Goal: Information Seeking & Learning: Compare options

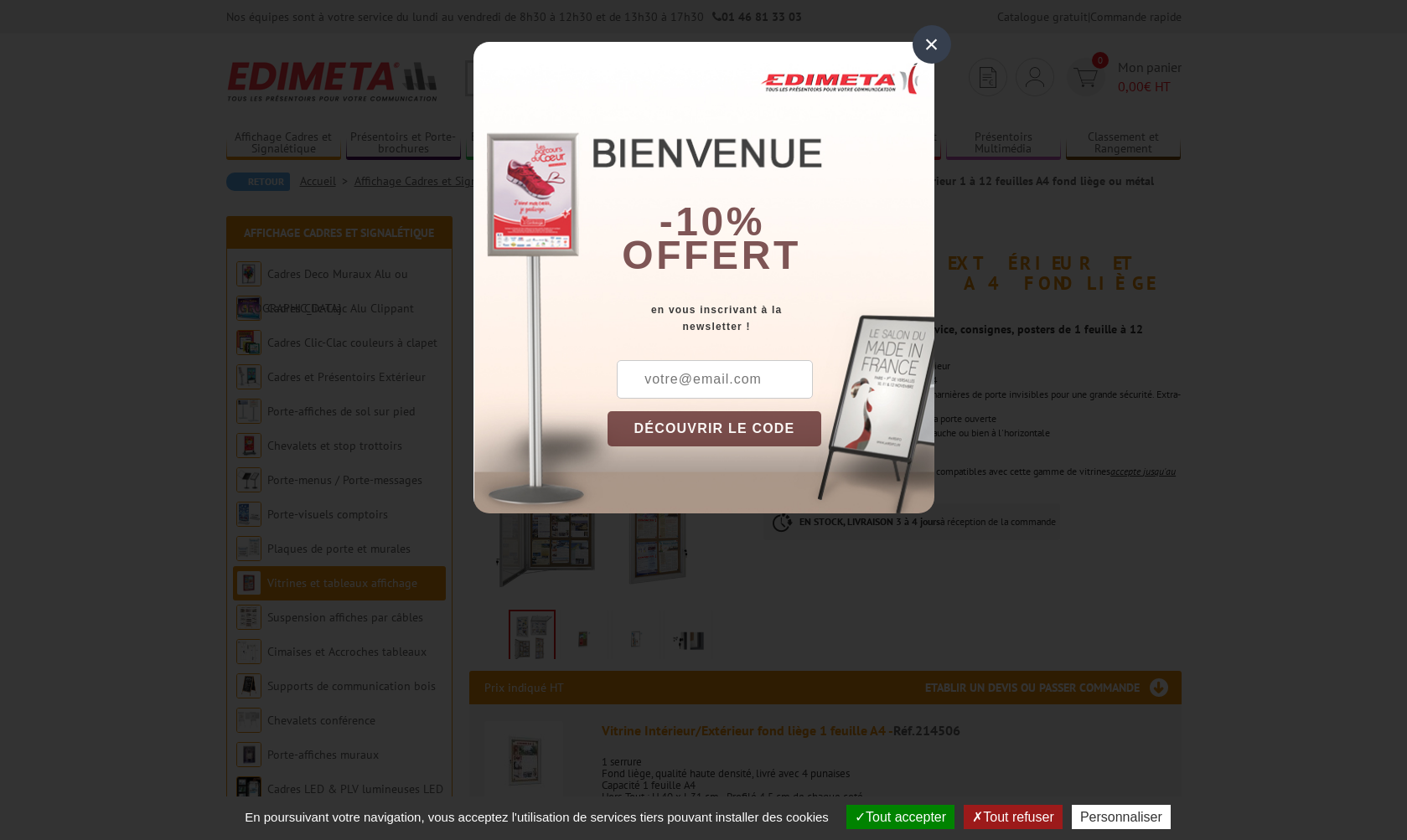
click at [926, 43] on div "×" at bounding box center [931, 44] width 39 height 39
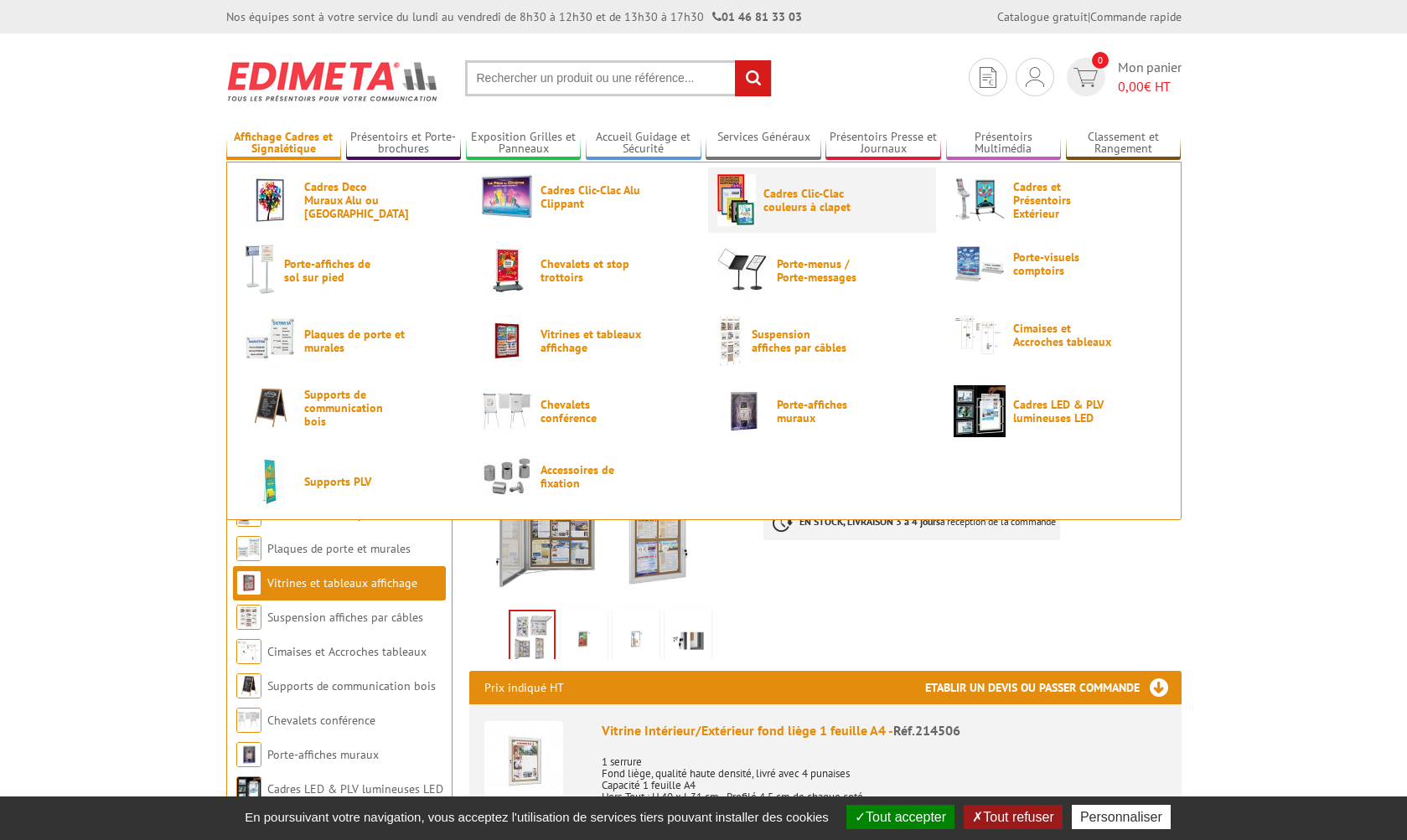
click at [793, 210] on span "Cadres Clic-Clac couleurs à clapet" at bounding box center [812, 200] width 100 height 27
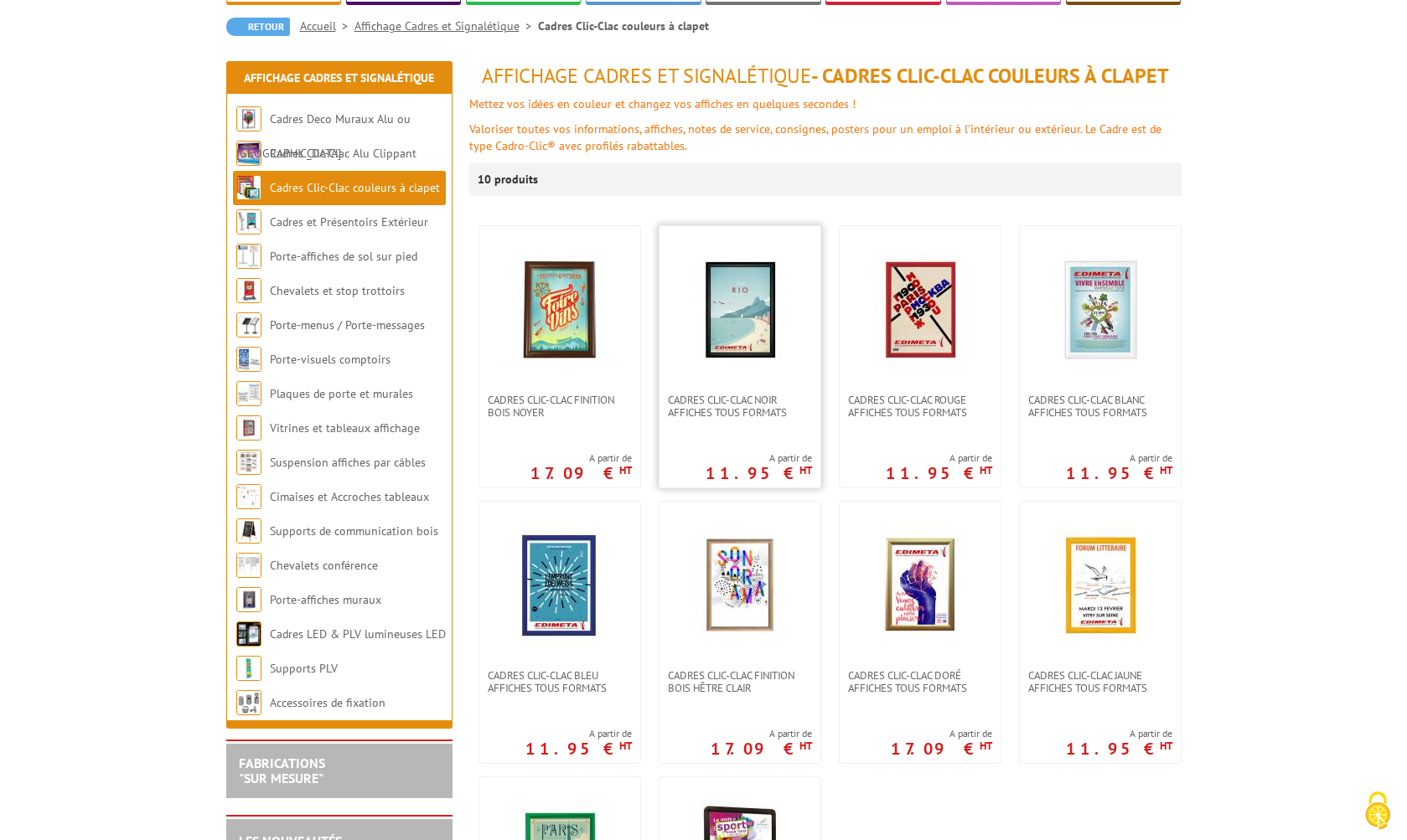
scroll to position [242, 0]
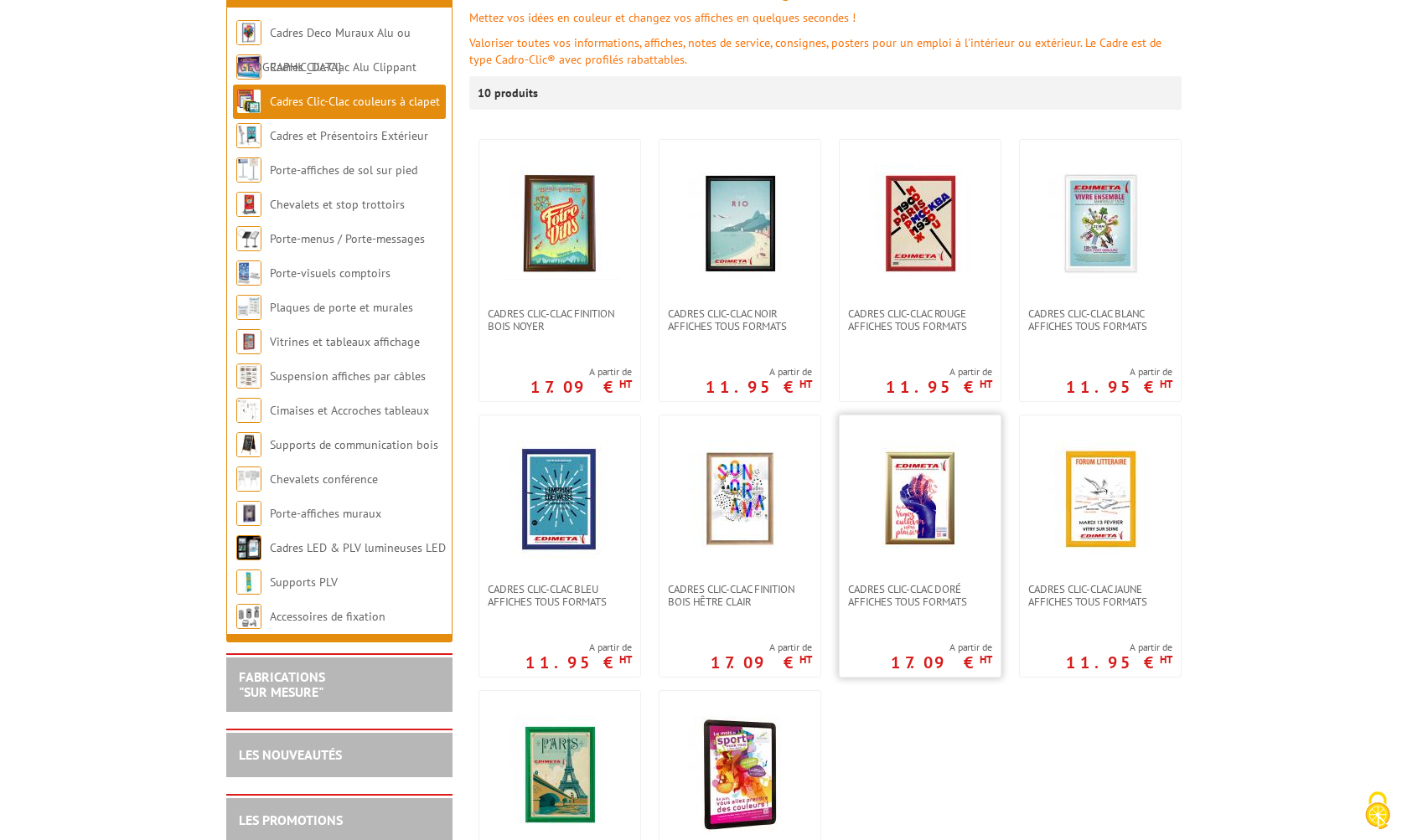
click at [920, 504] on img at bounding box center [920, 499] width 78 height 117
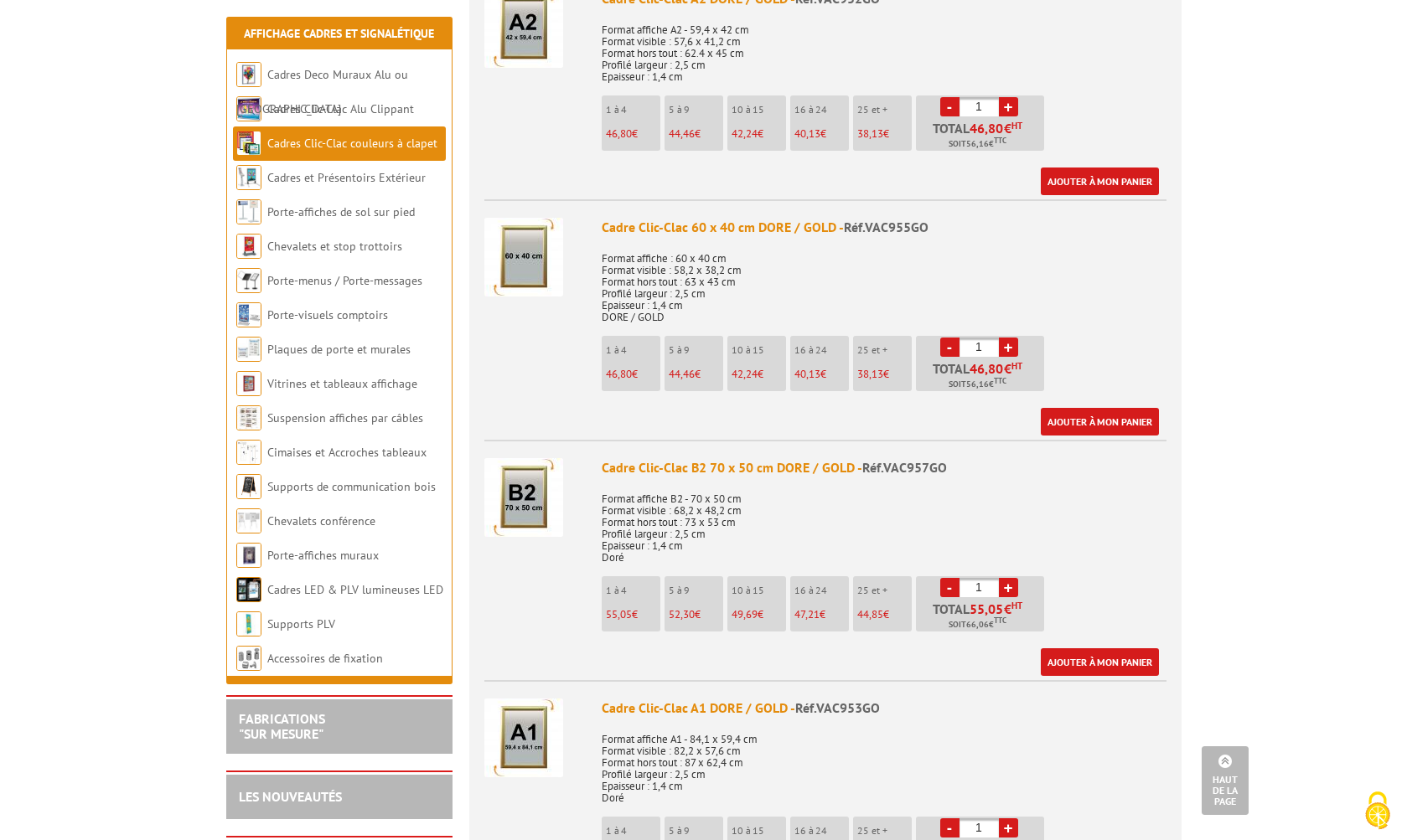
scroll to position [1136, 0]
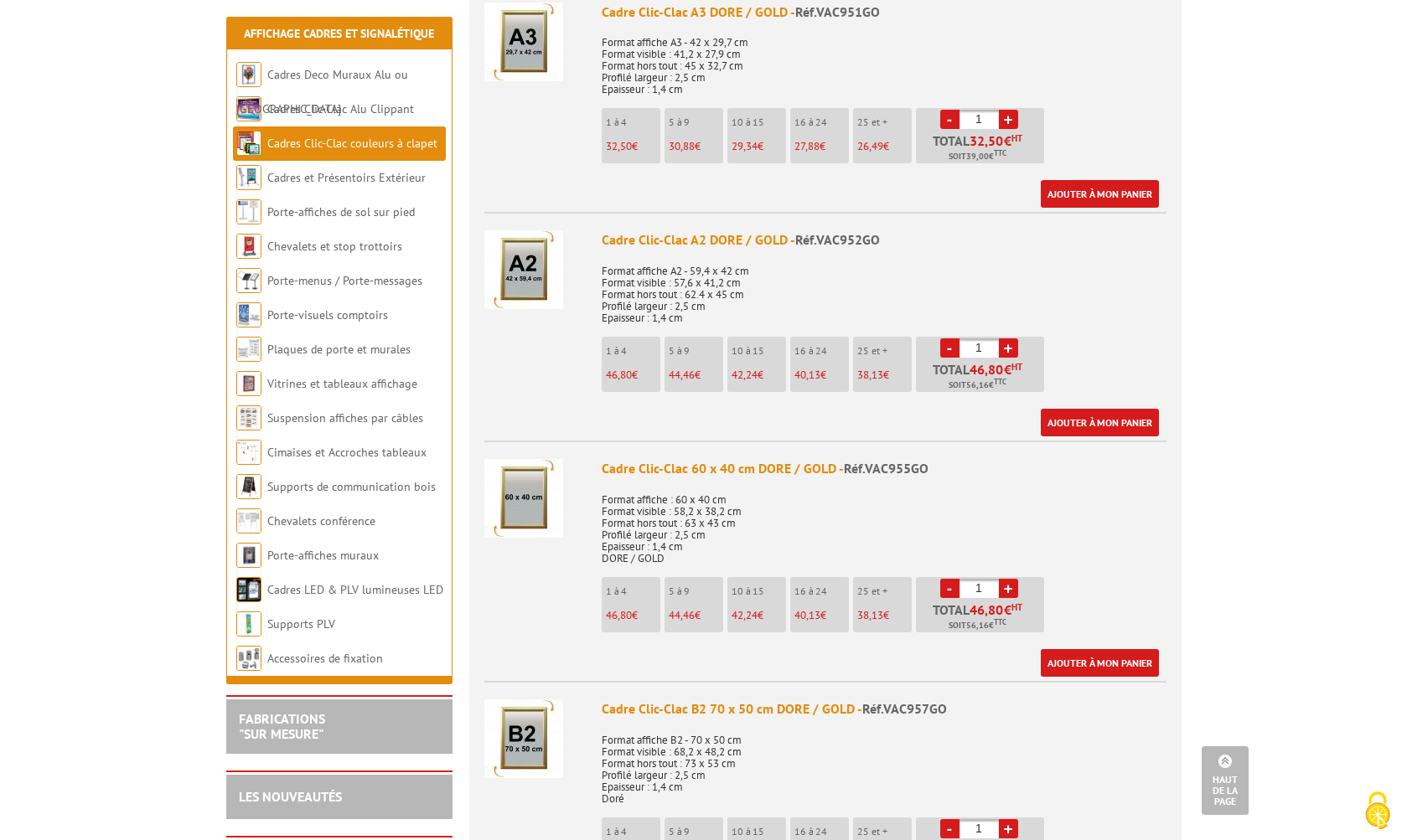
click at [529, 736] on img at bounding box center [523, 738] width 78 height 78
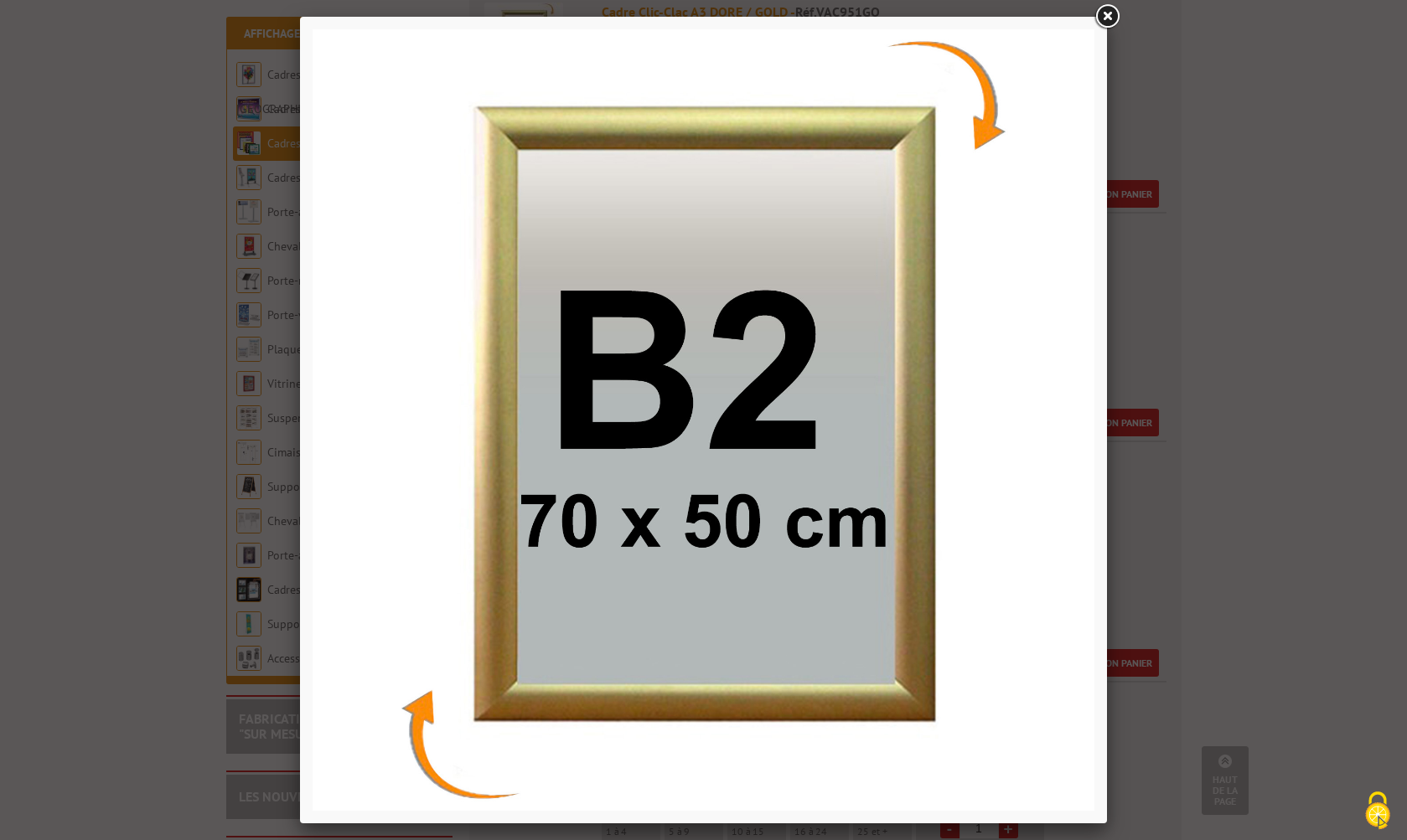
click at [1110, 18] on link at bounding box center [1107, 17] width 30 height 30
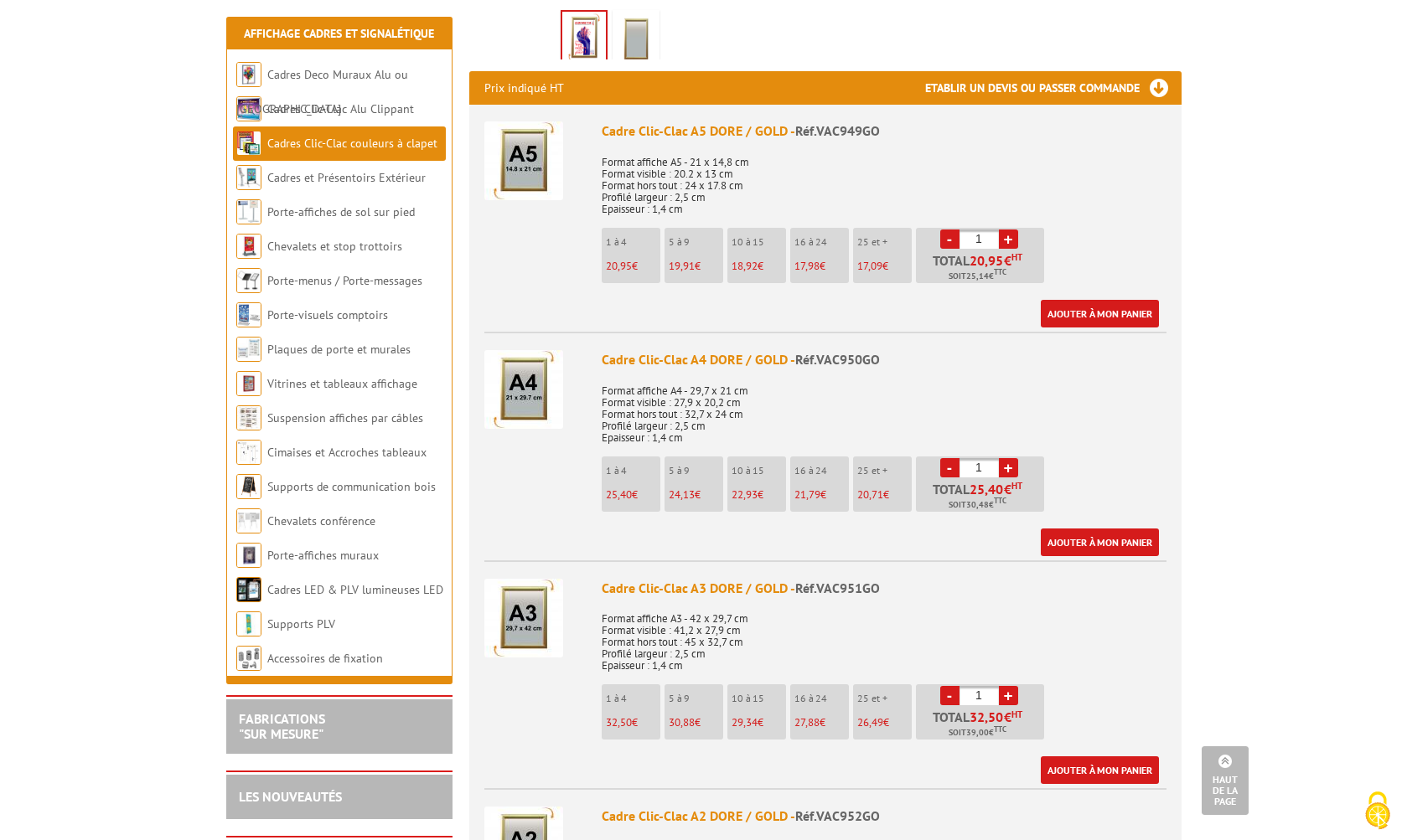
scroll to position [268, 0]
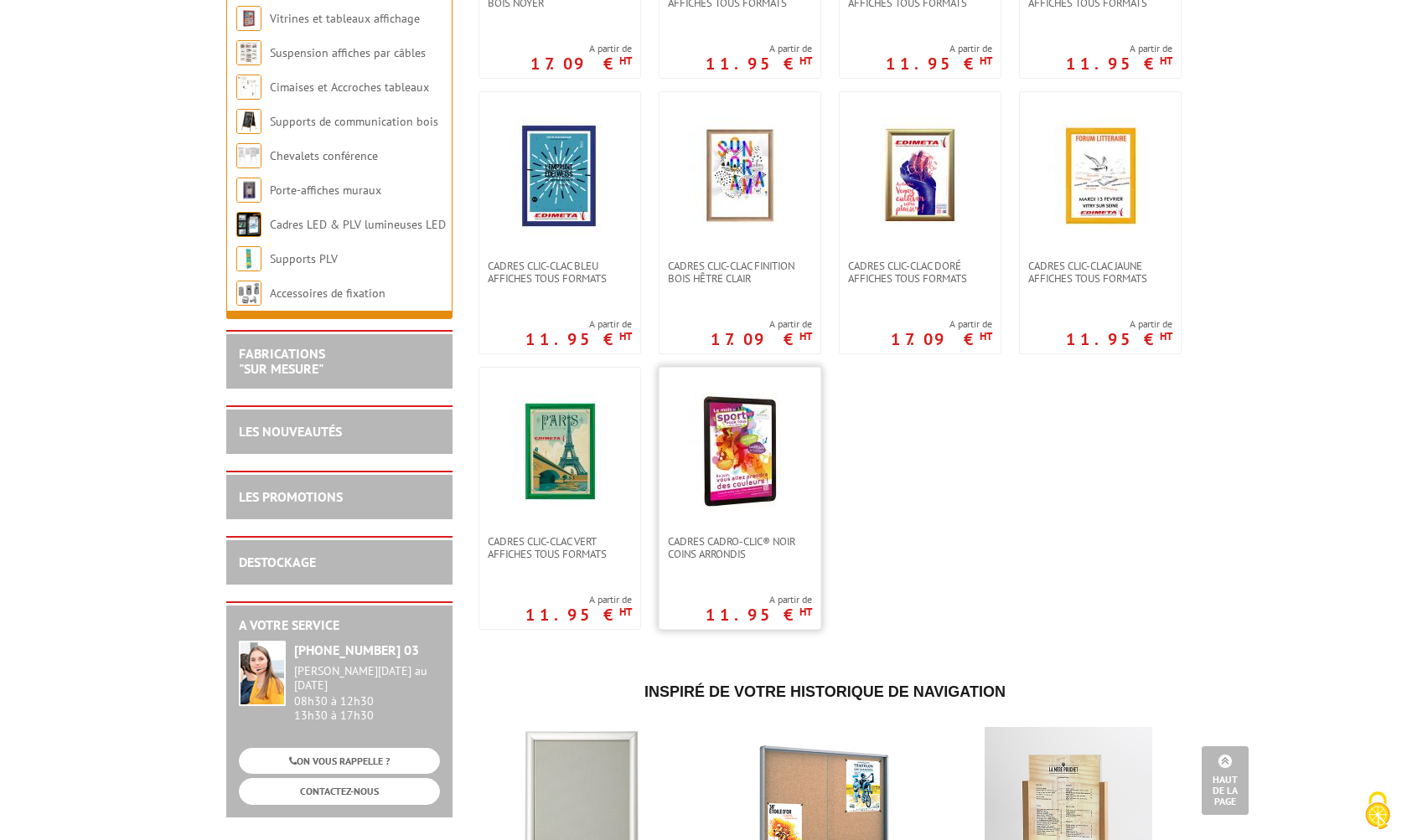
scroll to position [859, 0]
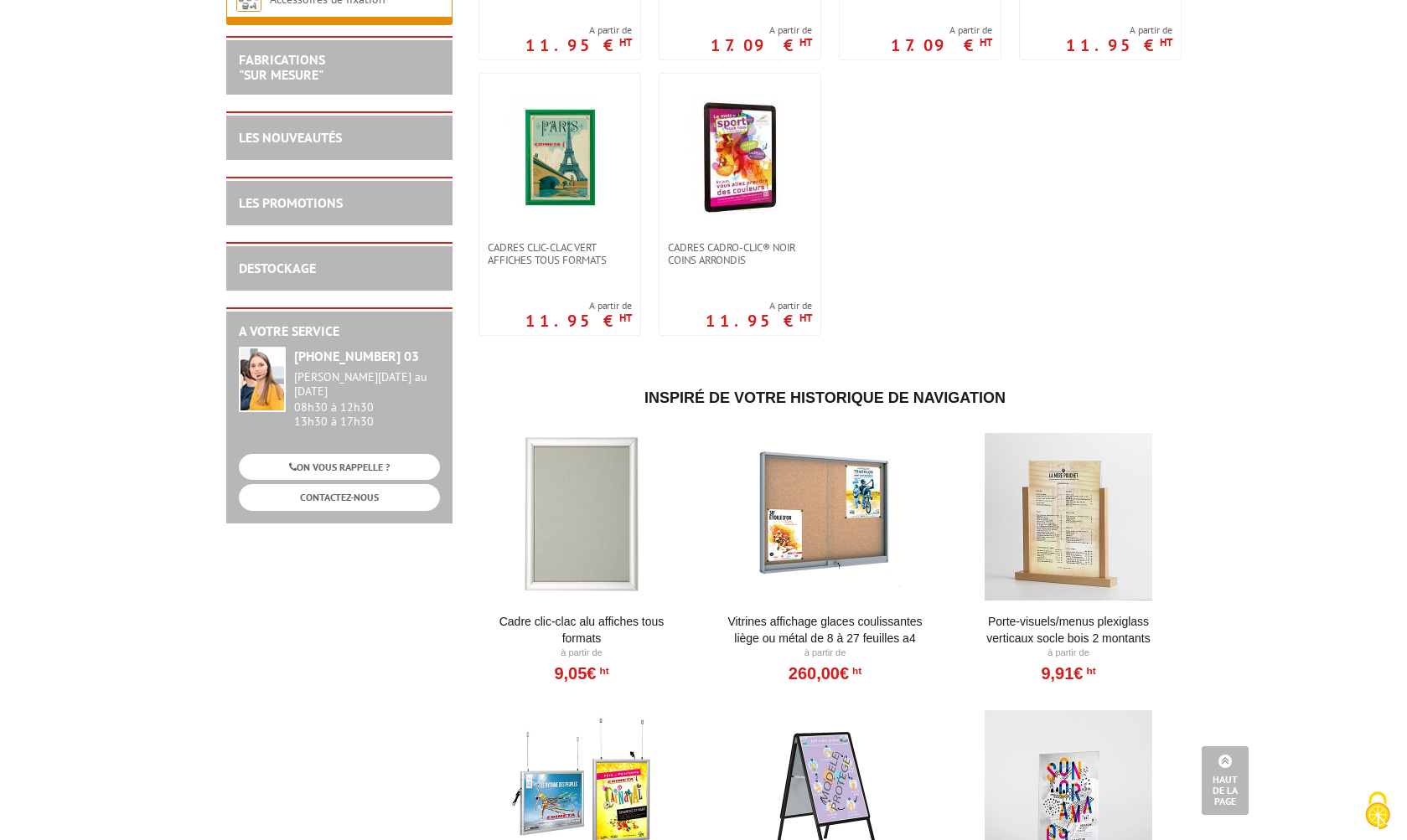
click at [615, 616] on link "Cadre Clic-Clac Alu affiches tous formats" at bounding box center [582, 630] width 207 height 34
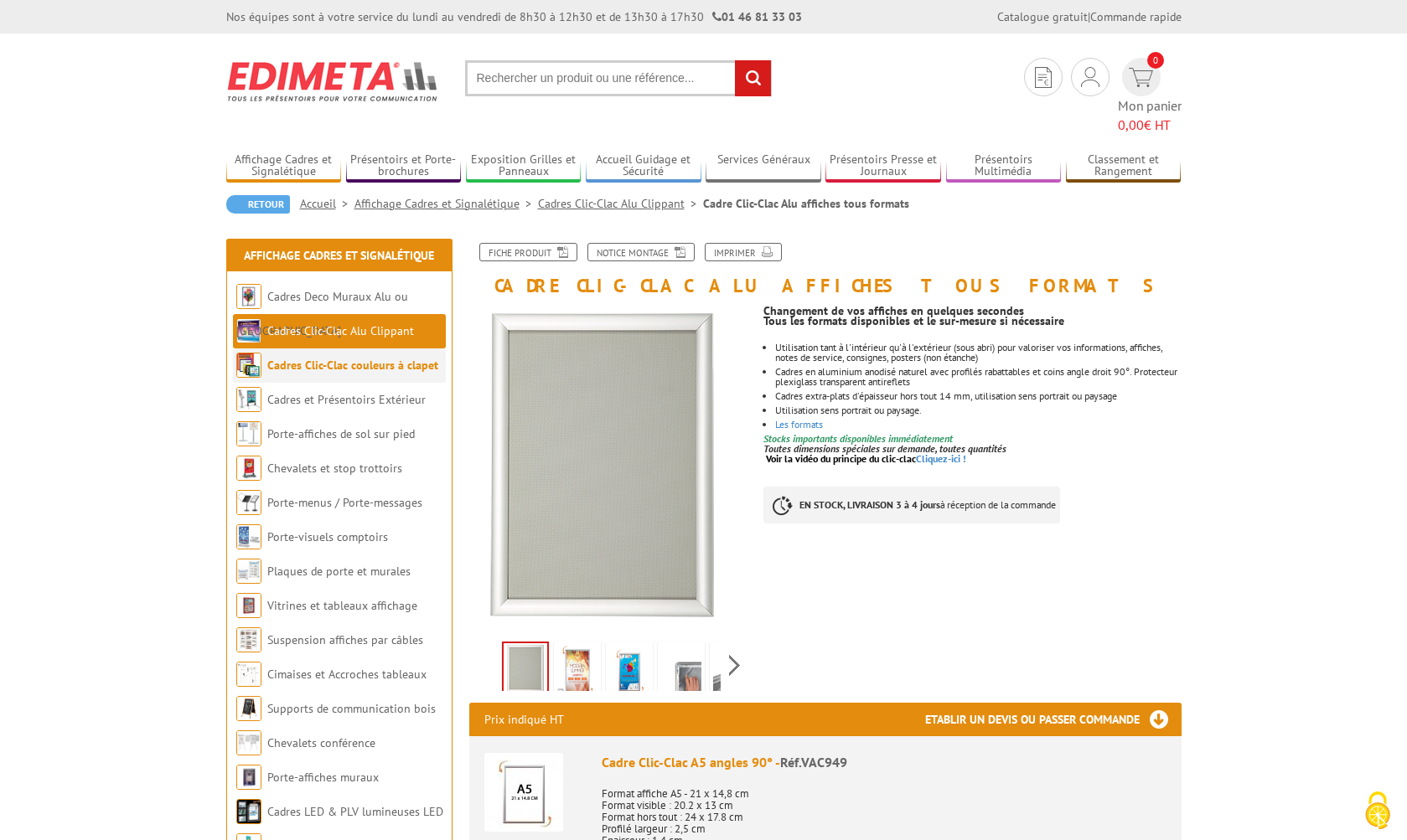
click at [345, 358] on link "Cadres Clic-Clac couleurs à clapet" at bounding box center [353, 365] width 170 height 15
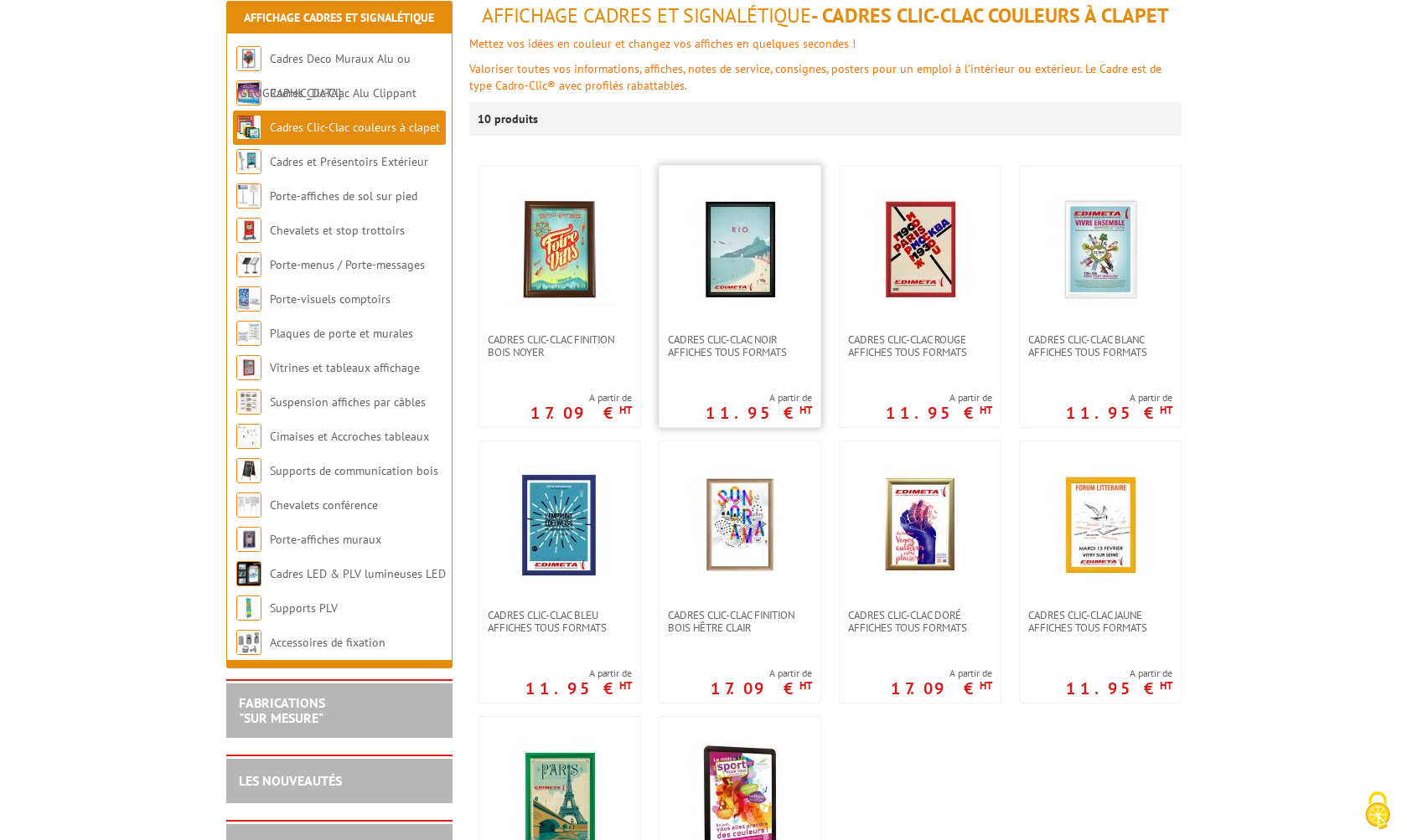
scroll to position [363, 0]
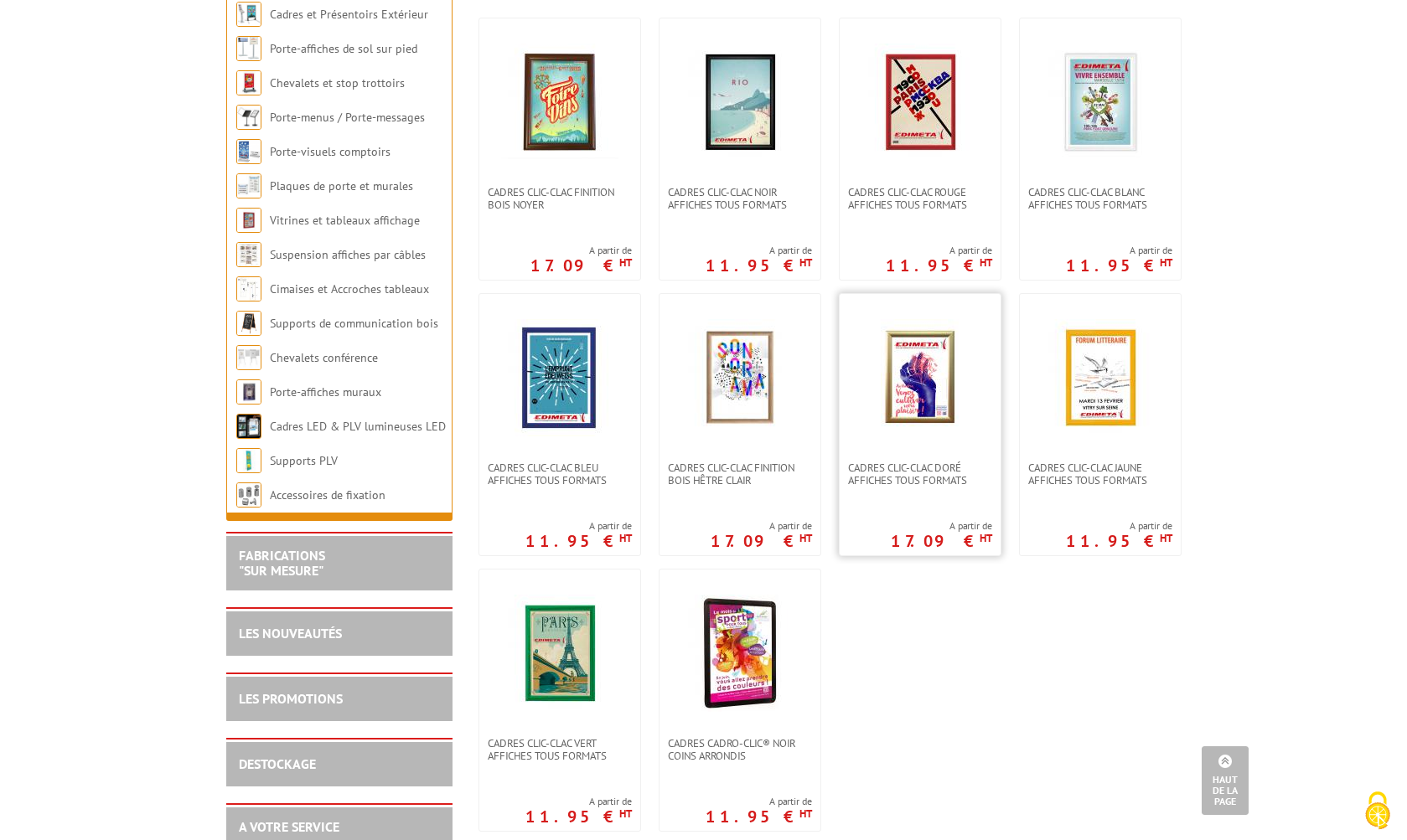
click at [913, 389] on img at bounding box center [920, 377] width 78 height 117
